Goal: Navigation & Orientation: Find specific page/section

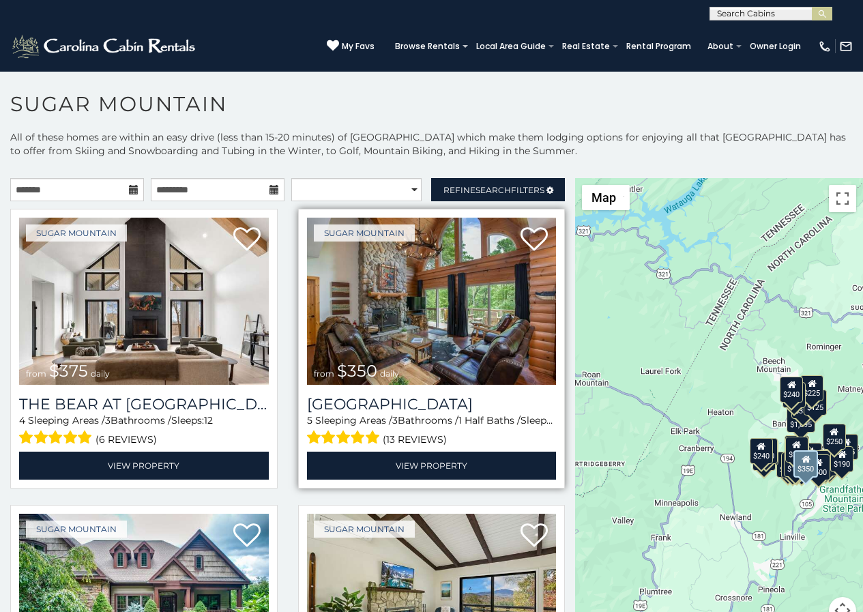
scroll to position [29, 0]
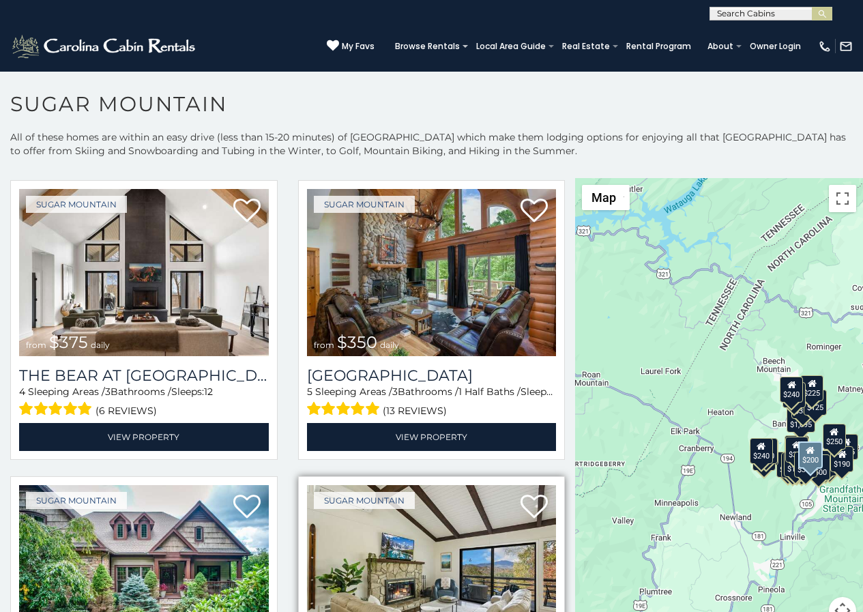
click at [350, 609] on img at bounding box center [432, 568] width 250 height 167
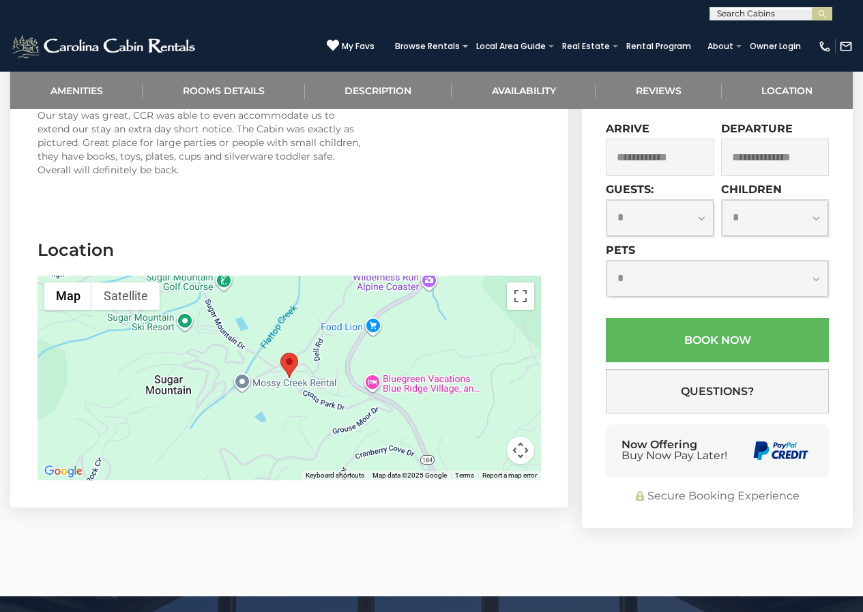
scroll to position [2731, 0]
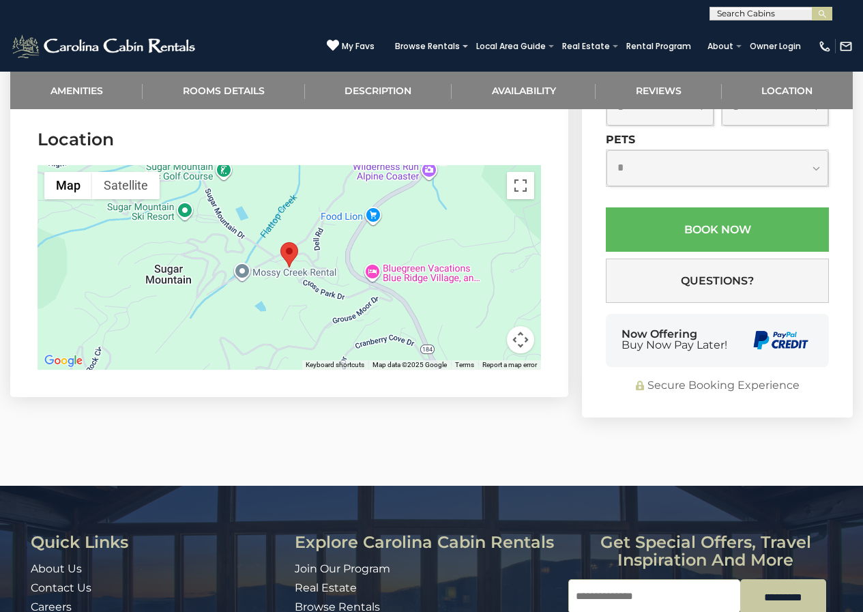
scroll to position [2829, 0]
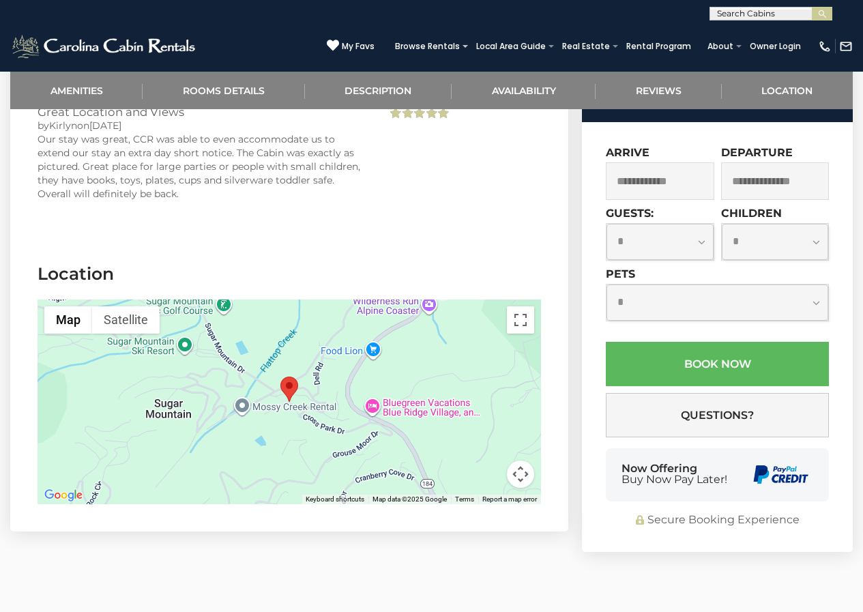
scroll to position [2658, 0]
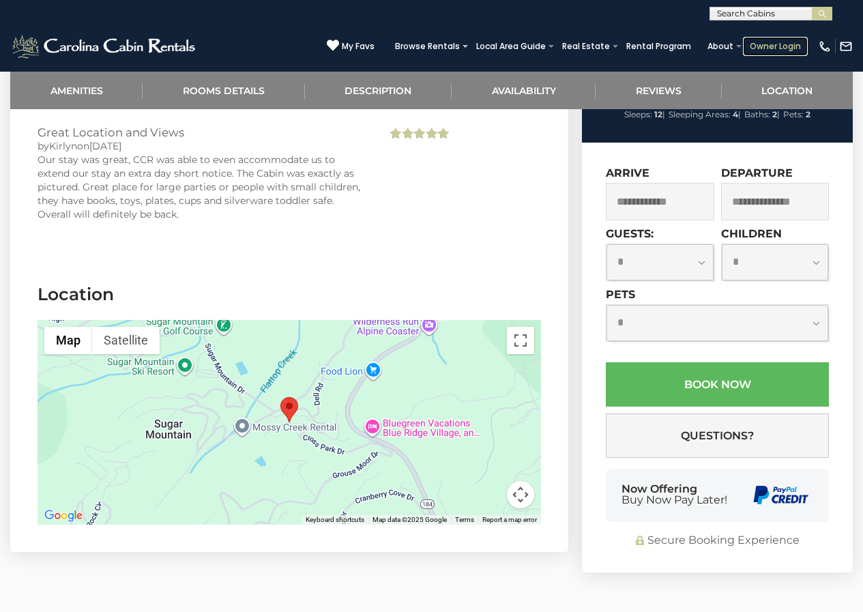
click at [757, 39] on link "Owner Login" at bounding box center [775, 46] width 65 height 19
